Goal: Use online tool/utility: Utilize a website feature to perform a specific function

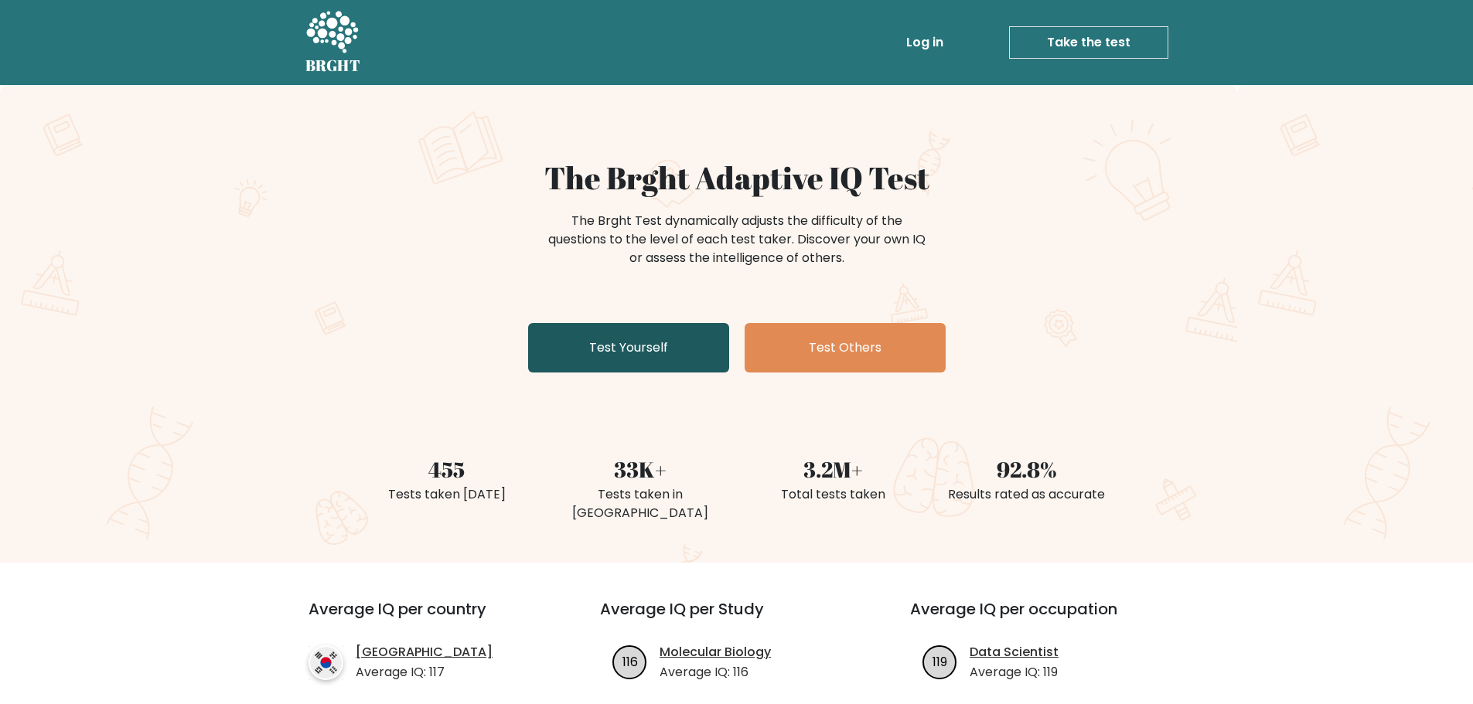
click at [612, 351] on link "Test Yourself" at bounding box center [628, 347] width 201 height 49
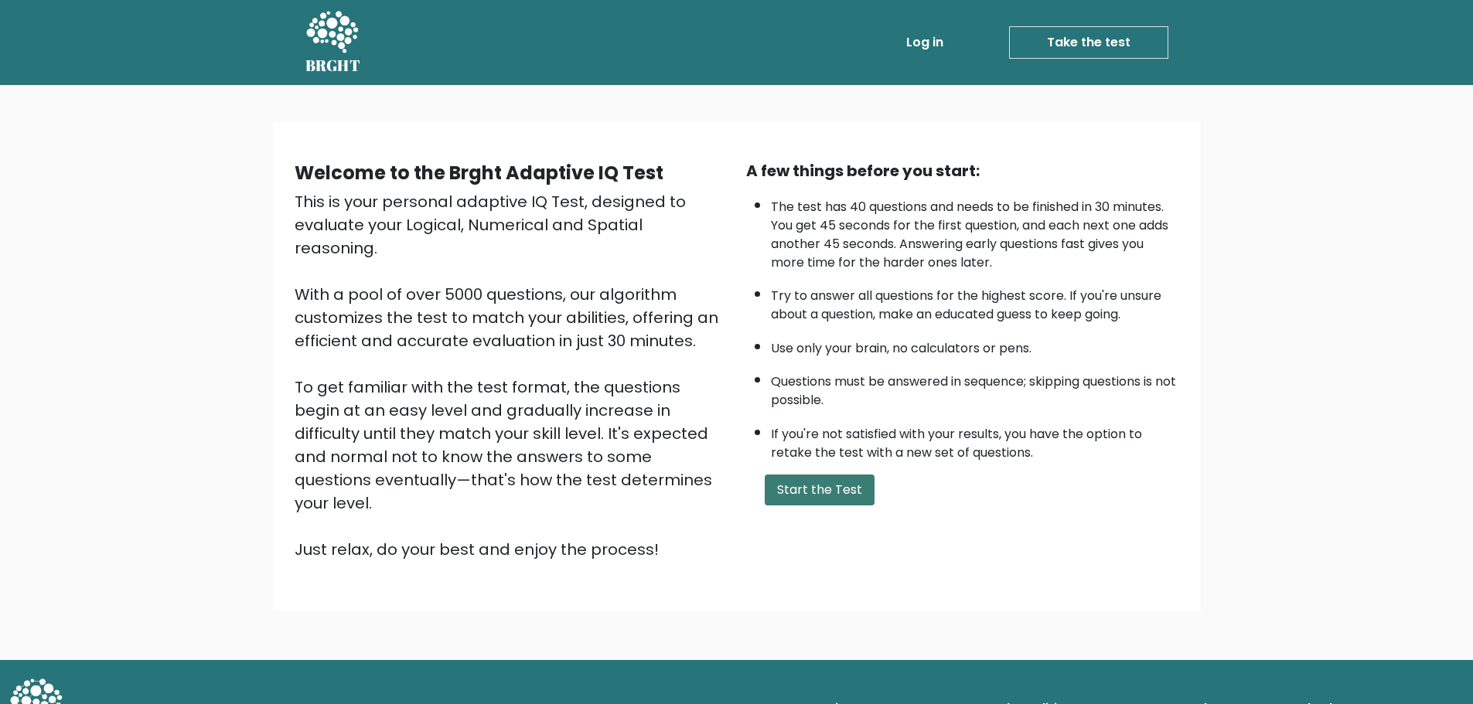
click at [829, 504] on button "Start the Test" at bounding box center [819, 490] width 110 height 31
